Goal: Navigation & Orientation: Find specific page/section

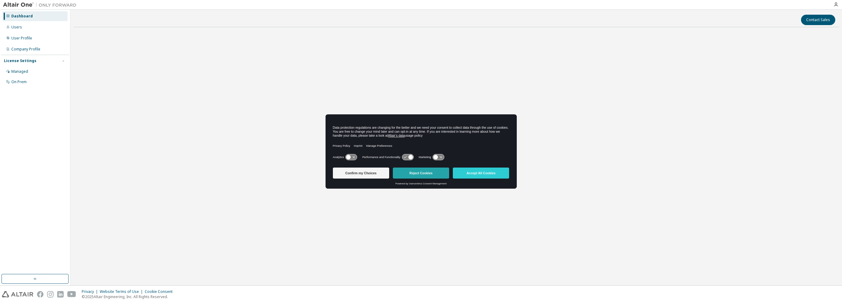
click at [424, 176] on button "Reject Cookies" at bounding box center [421, 173] width 56 height 11
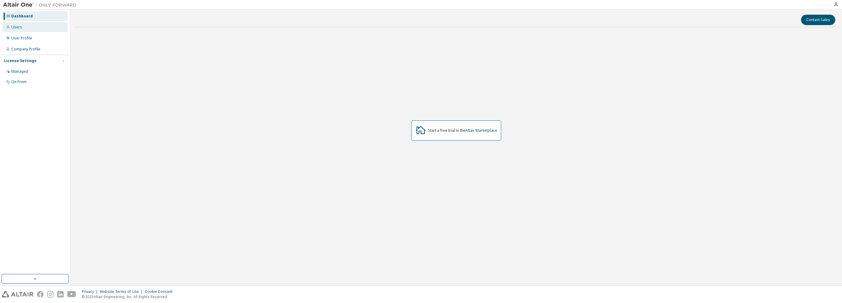
click at [43, 27] on div "Users" at bounding box center [34, 27] width 65 height 10
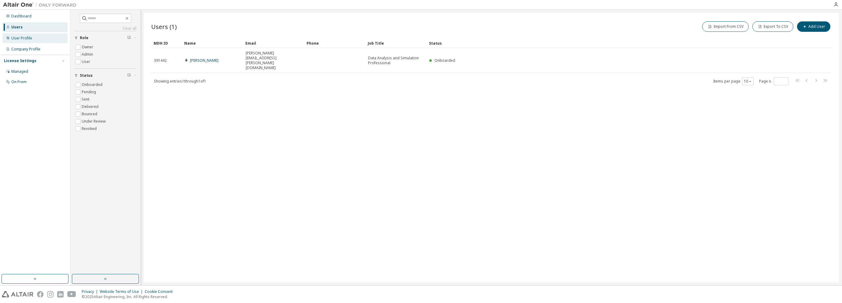
click at [38, 36] on div "User Profile" at bounding box center [34, 38] width 65 height 10
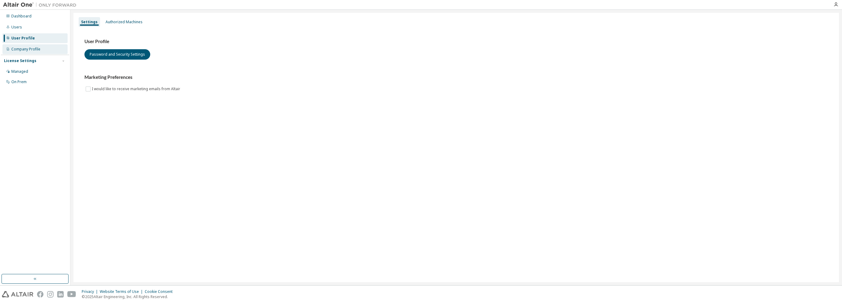
click at [33, 49] on div "Company Profile" at bounding box center [25, 49] width 29 height 5
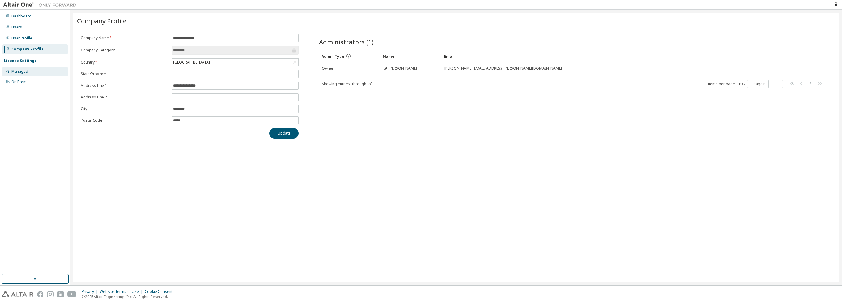
click at [33, 67] on div "Managed" at bounding box center [34, 72] width 65 height 10
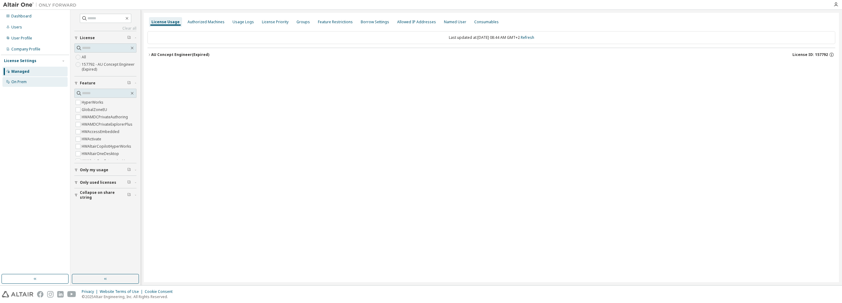
click at [24, 85] on div "On Prem" at bounding box center [34, 82] width 65 height 10
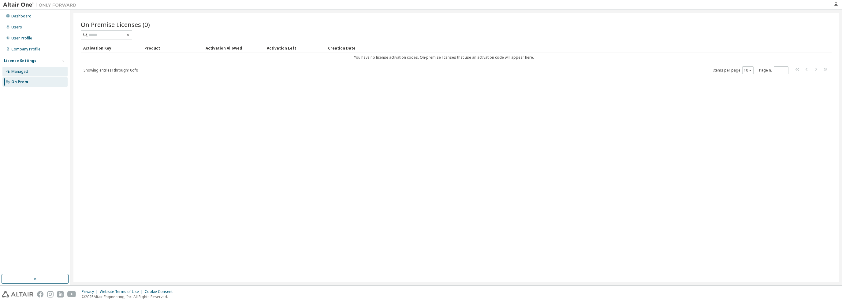
click at [27, 73] on div "Managed" at bounding box center [19, 71] width 17 height 5
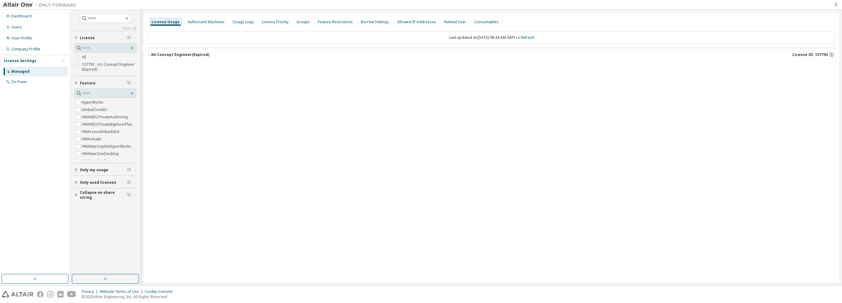
click at [834, 6] on icon "button" at bounding box center [836, 4] width 5 height 5
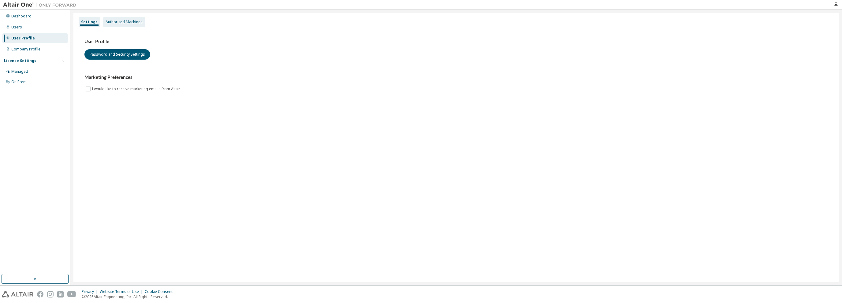
click at [120, 24] on div "Authorized Machines" at bounding box center [124, 22] width 37 height 5
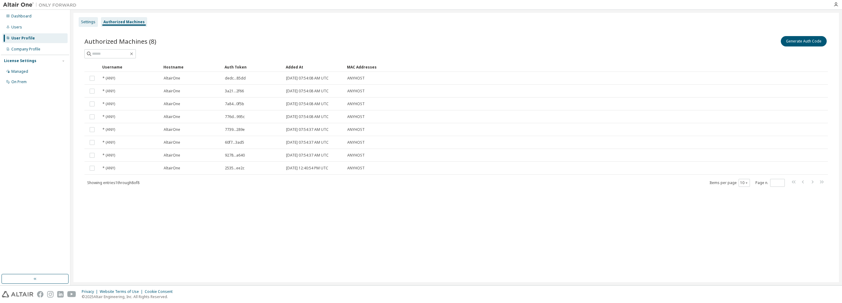
click at [92, 23] on div "Settings" at bounding box center [88, 22] width 14 height 5
